Goal: Transaction & Acquisition: Purchase product/service

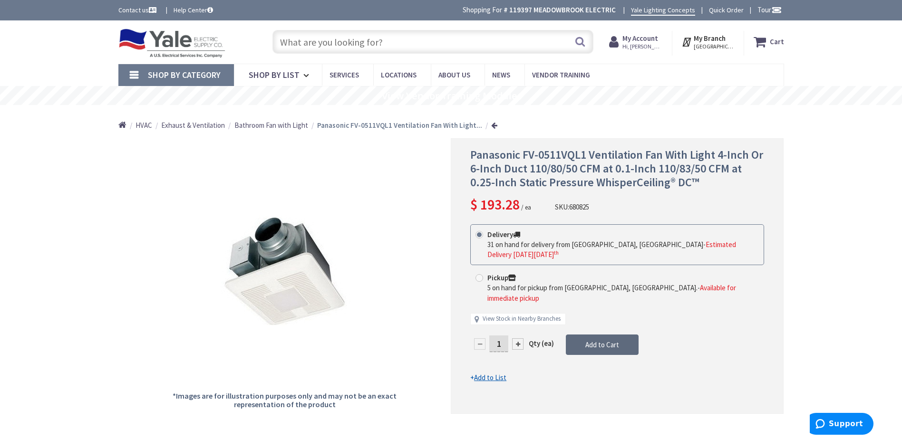
click at [596, 340] on span "Add to Cart" at bounding box center [602, 344] width 34 height 9
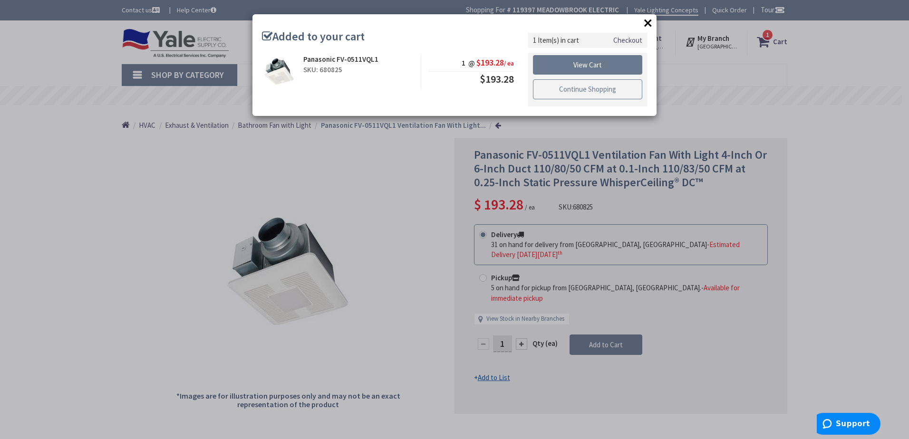
click at [585, 88] on link "Continue Shopping" at bounding box center [587, 89] width 109 height 20
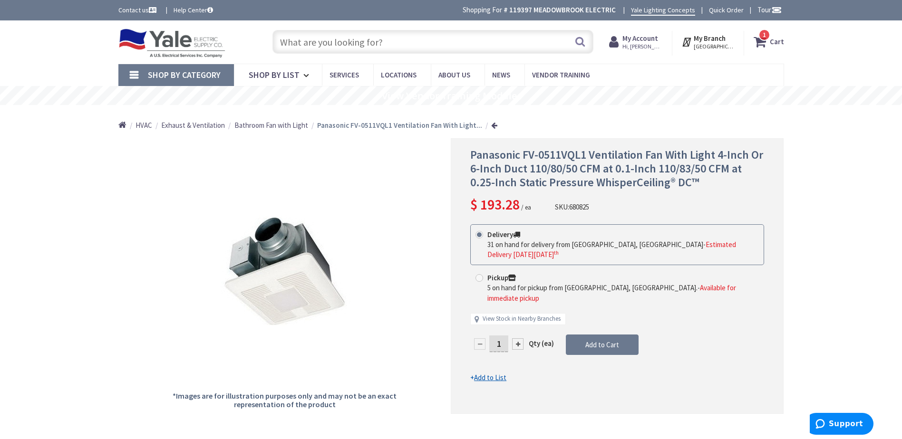
click at [360, 41] on input "text" at bounding box center [432, 42] width 321 height 24
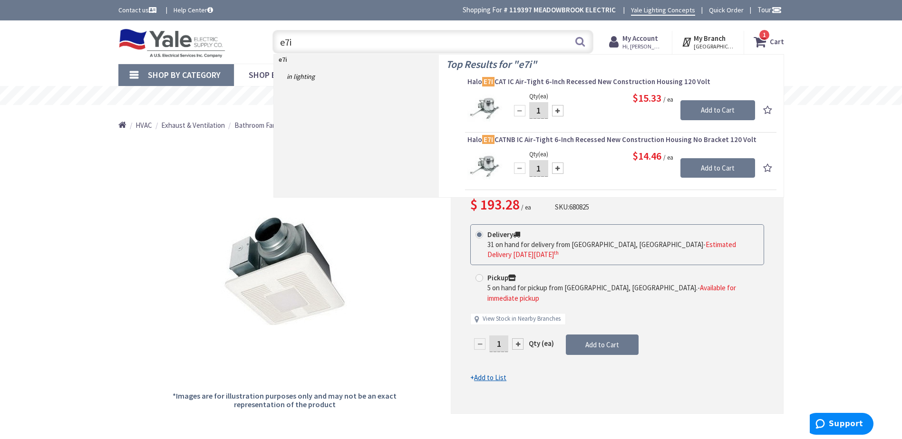
type input "e7i"
click at [544, 110] on input "1" at bounding box center [538, 110] width 19 height 17
type input "12"
click at [712, 109] on input "Add to Cart" at bounding box center [717, 110] width 75 height 20
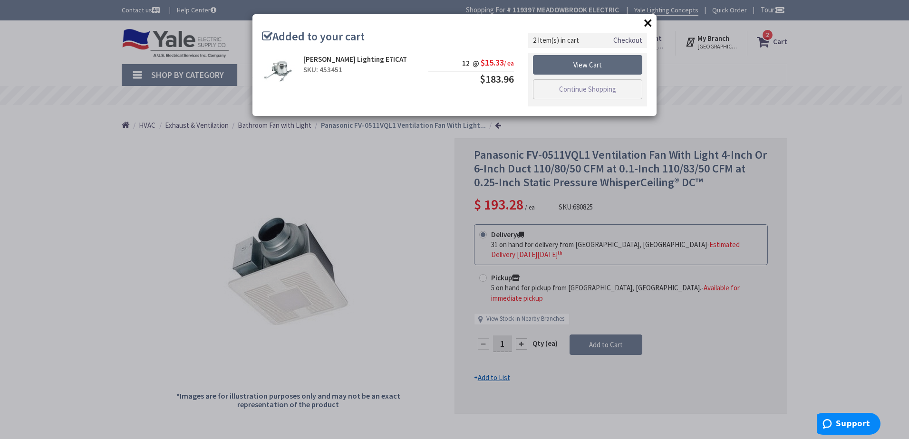
click at [591, 65] on link "View Cart" at bounding box center [587, 65] width 109 height 20
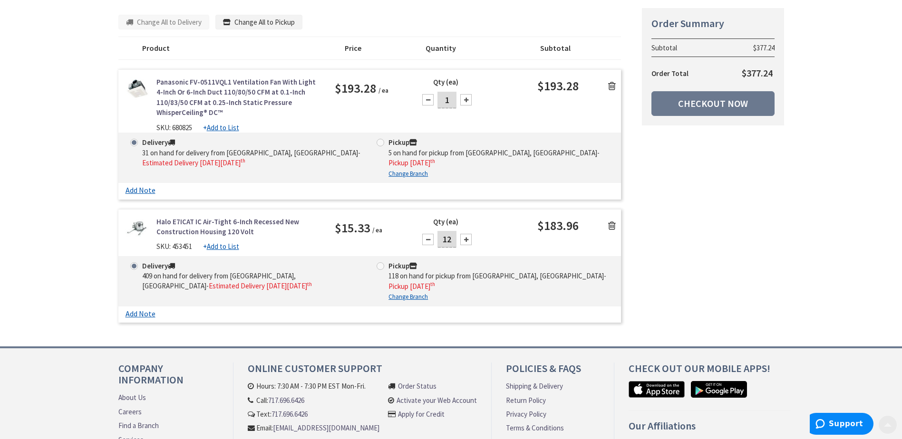
scroll to position [143, 0]
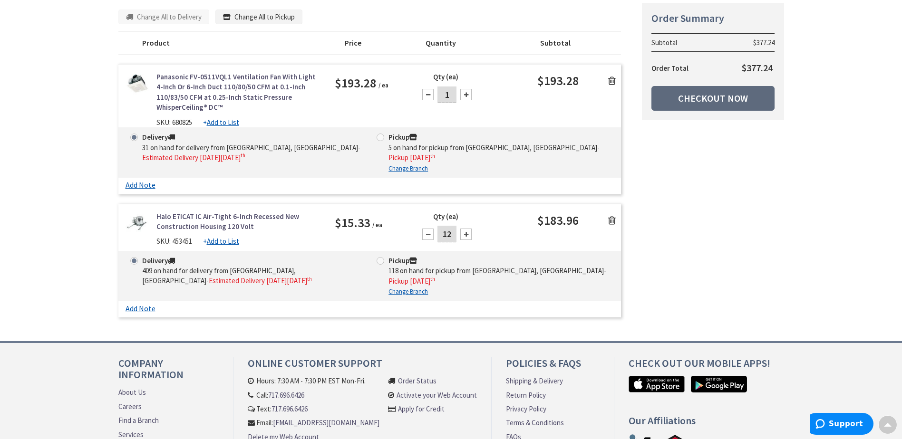
click at [705, 97] on link "Checkout Now" at bounding box center [712, 98] width 123 height 25
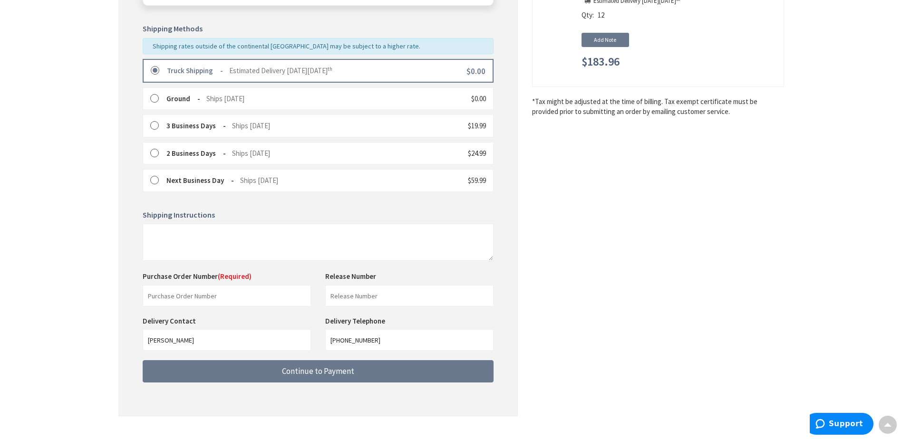
scroll to position [236, 0]
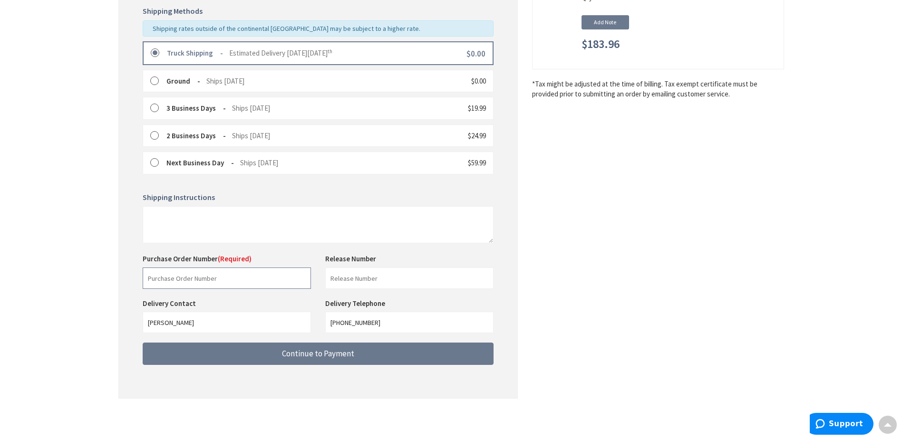
click at [223, 279] on input "text" at bounding box center [227, 278] width 168 height 21
type input "stock"
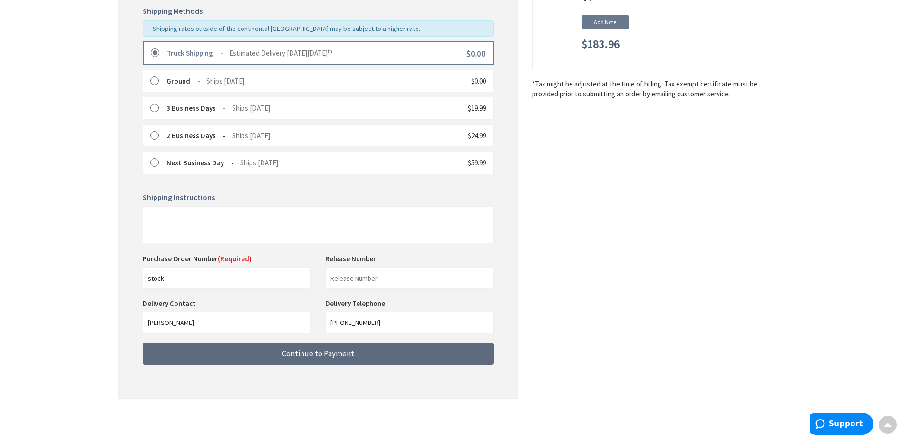
click at [338, 352] on span "Continue to Payment" at bounding box center [318, 353] width 72 height 10
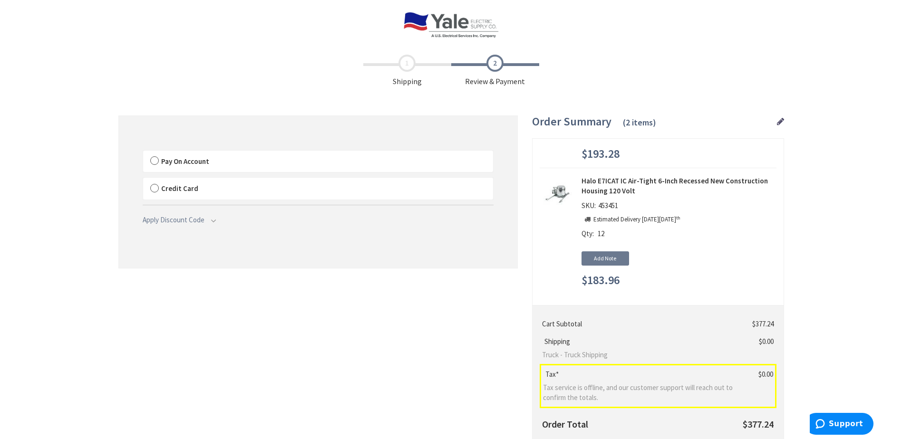
click at [188, 158] on span "Pay On Account" at bounding box center [185, 161] width 48 height 9
click at [143, 153] on input "Pay On Account" at bounding box center [143, 153] width 0 height 0
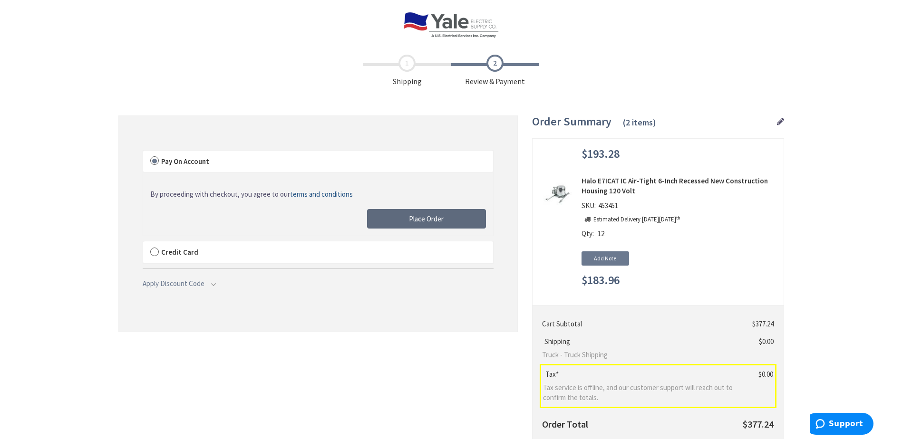
click at [428, 218] on span "Place Order" at bounding box center [426, 218] width 35 height 9
